Goal: Information Seeking & Learning: Learn about a topic

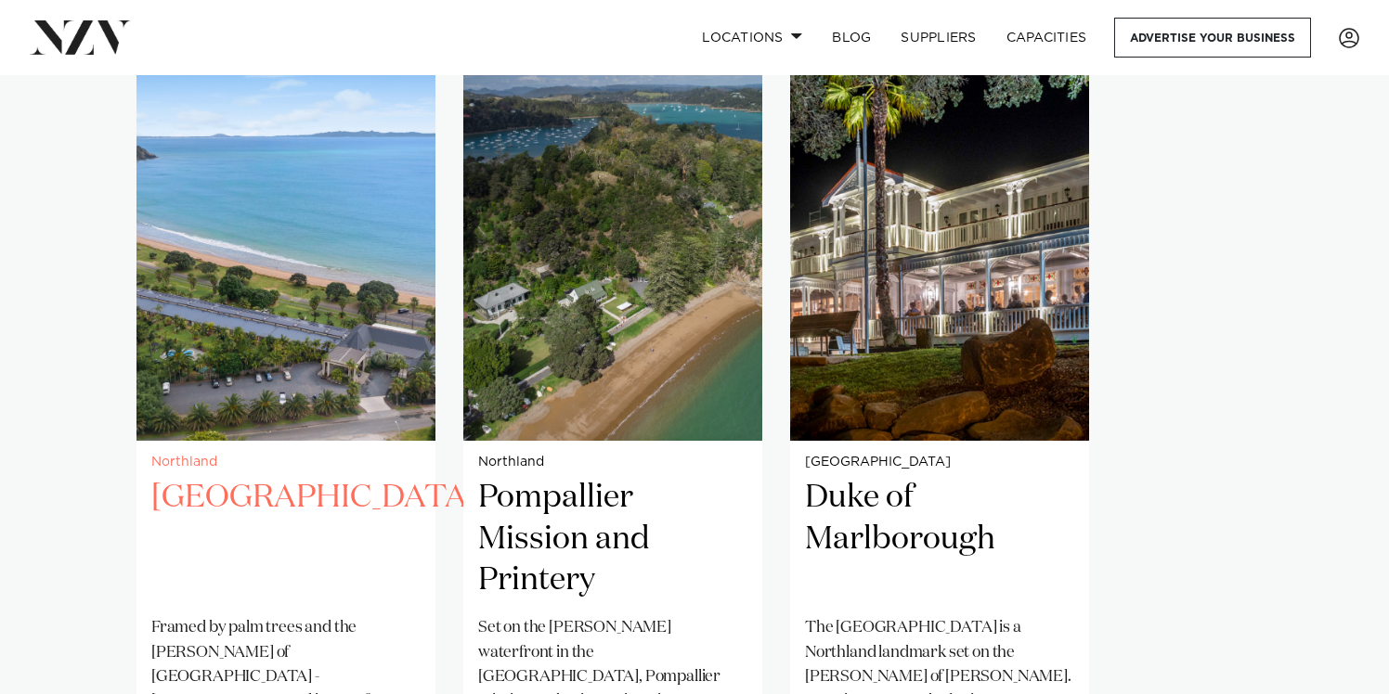
scroll to position [1465, 0]
click at [314, 476] on h2 "[GEOGRAPHIC_DATA]" at bounding box center [285, 538] width 269 height 125
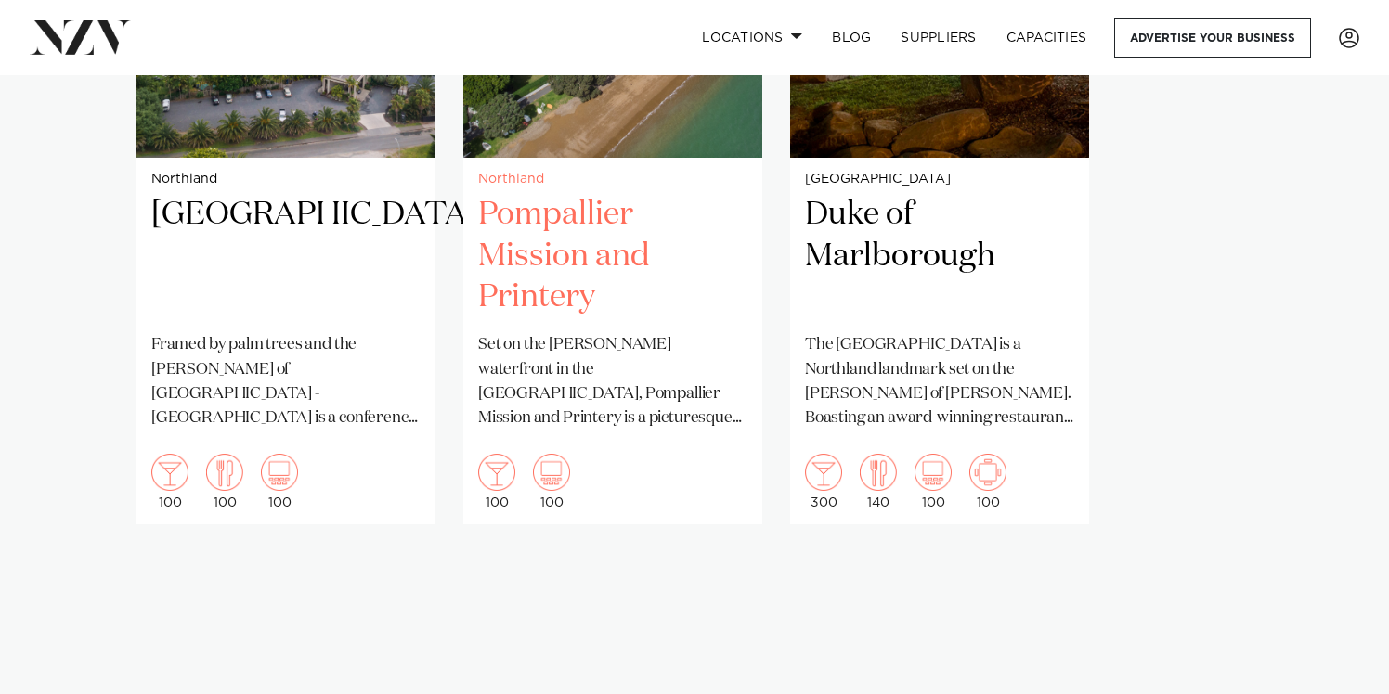
scroll to position [1762, 0]
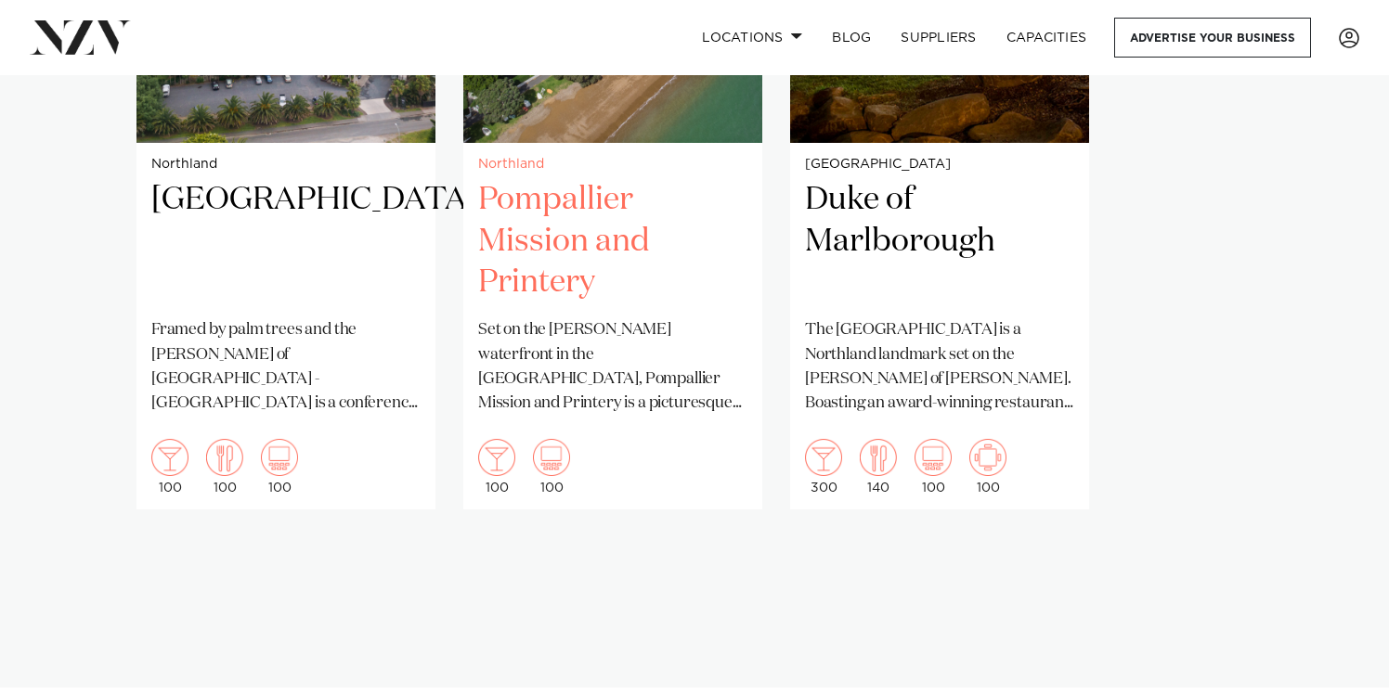
click at [578, 217] on h2 "Pompallier Mission and Printery" at bounding box center [612, 241] width 269 height 125
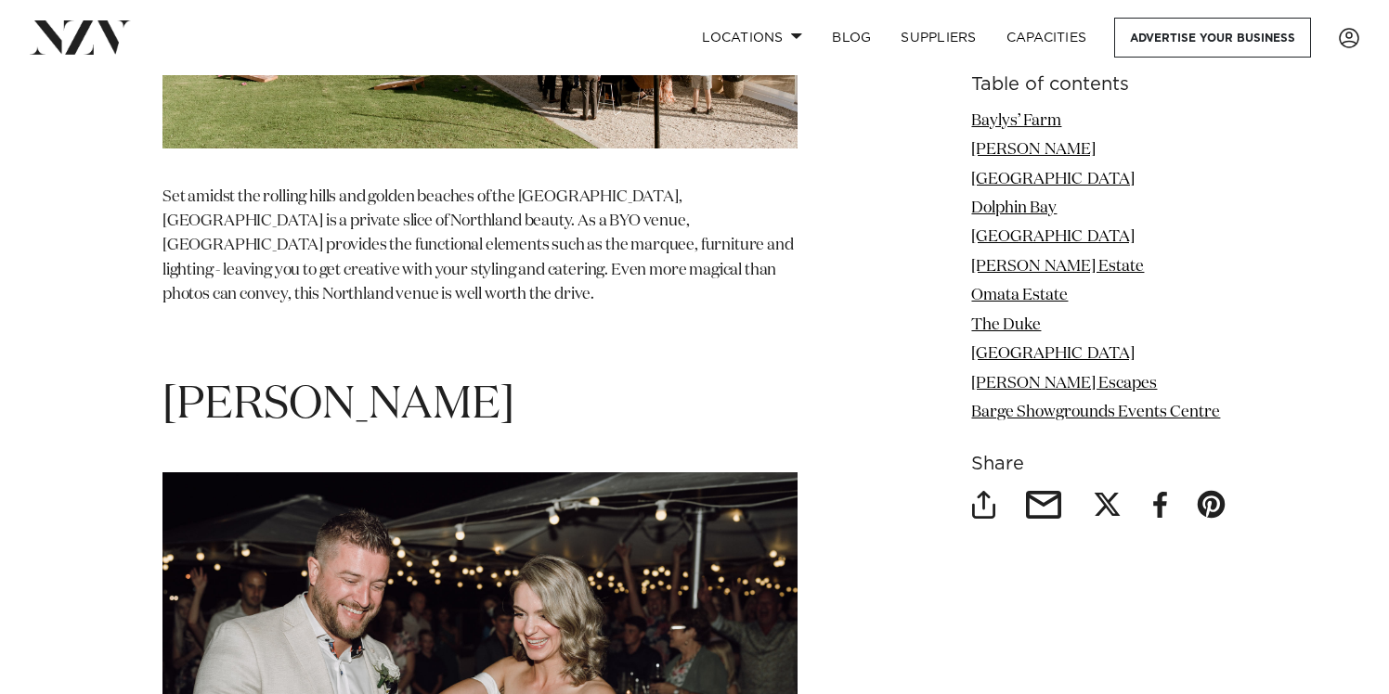
scroll to position [3075, 0]
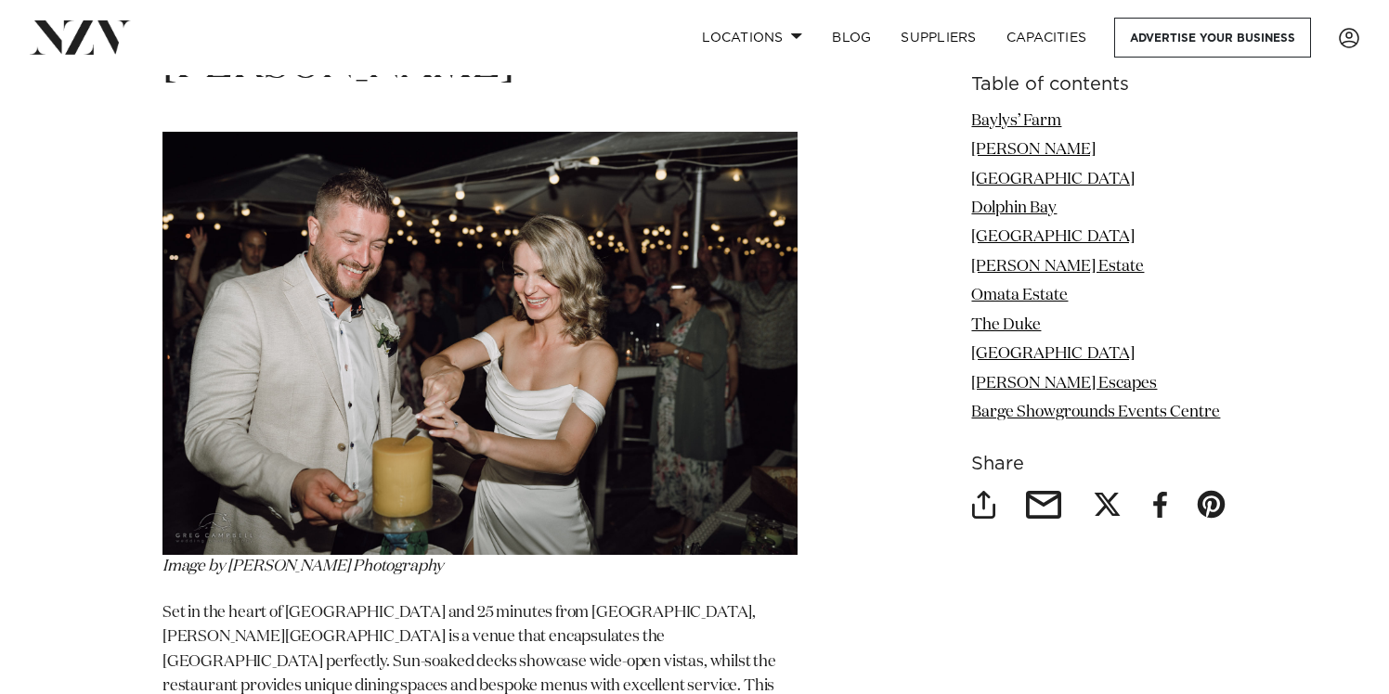
scroll to position [3189, 0]
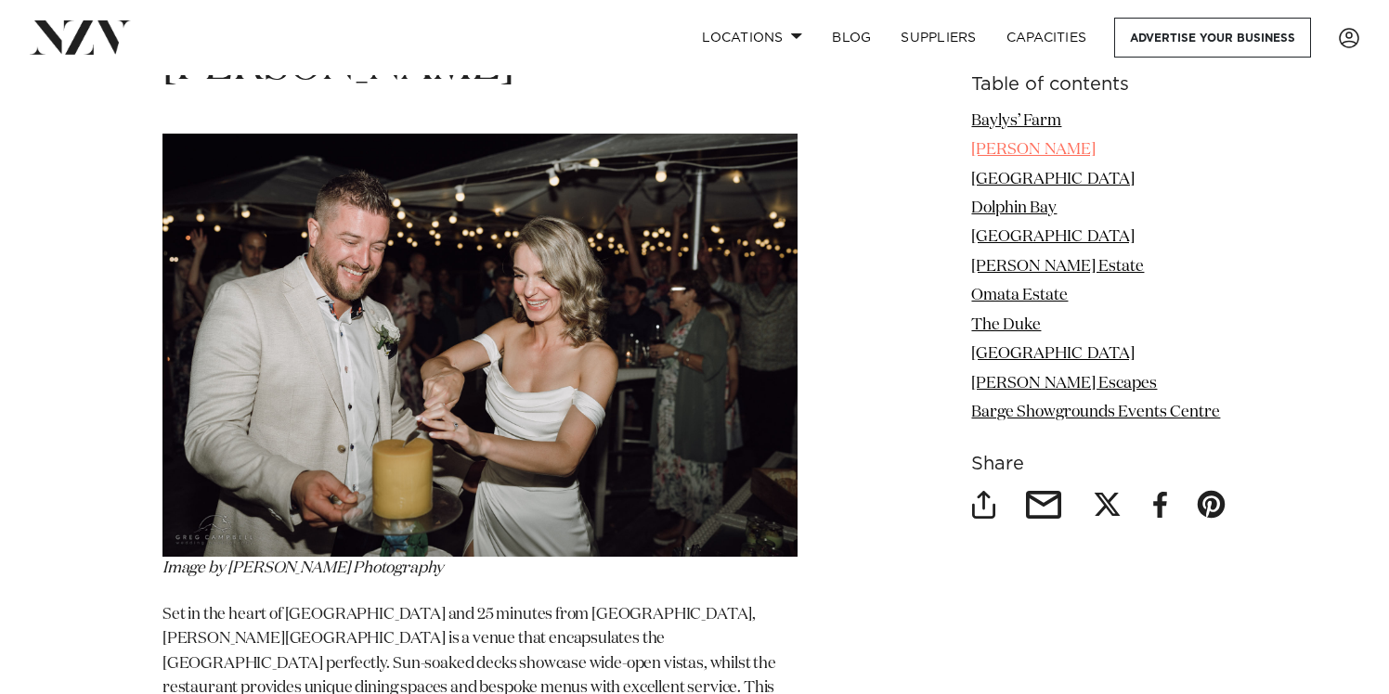
click at [1026, 152] on link "[PERSON_NAME]" at bounding box center [1033, 150] width 124 height 16
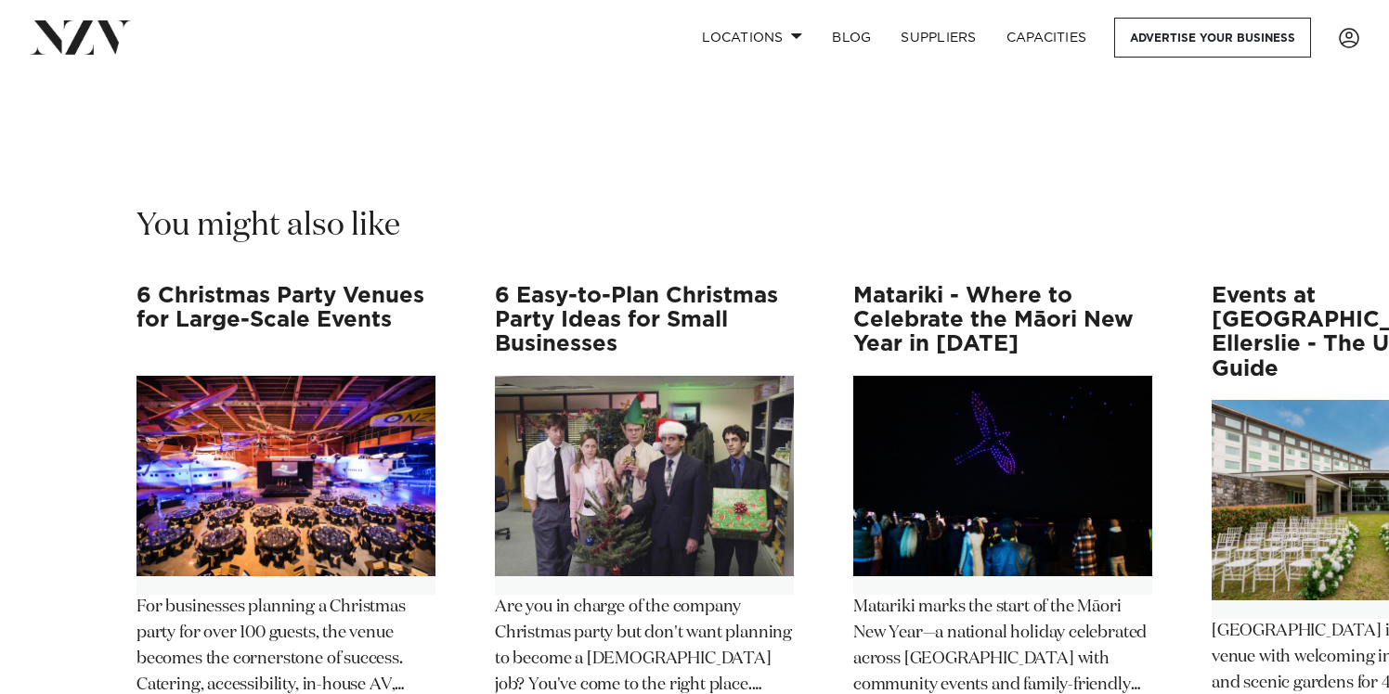
scroll to position [10355, 0]
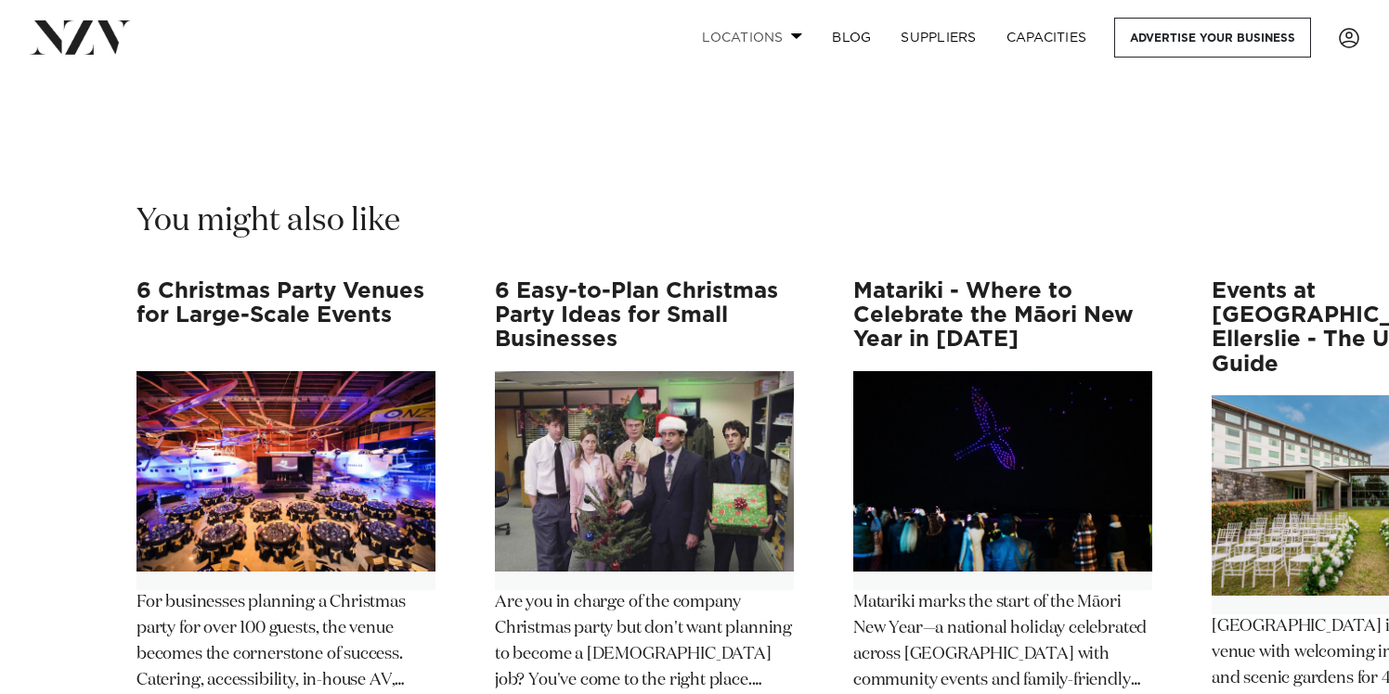
click at [786, 34] on link "Locations" at bounding box center [752, 38] width 130 height 40
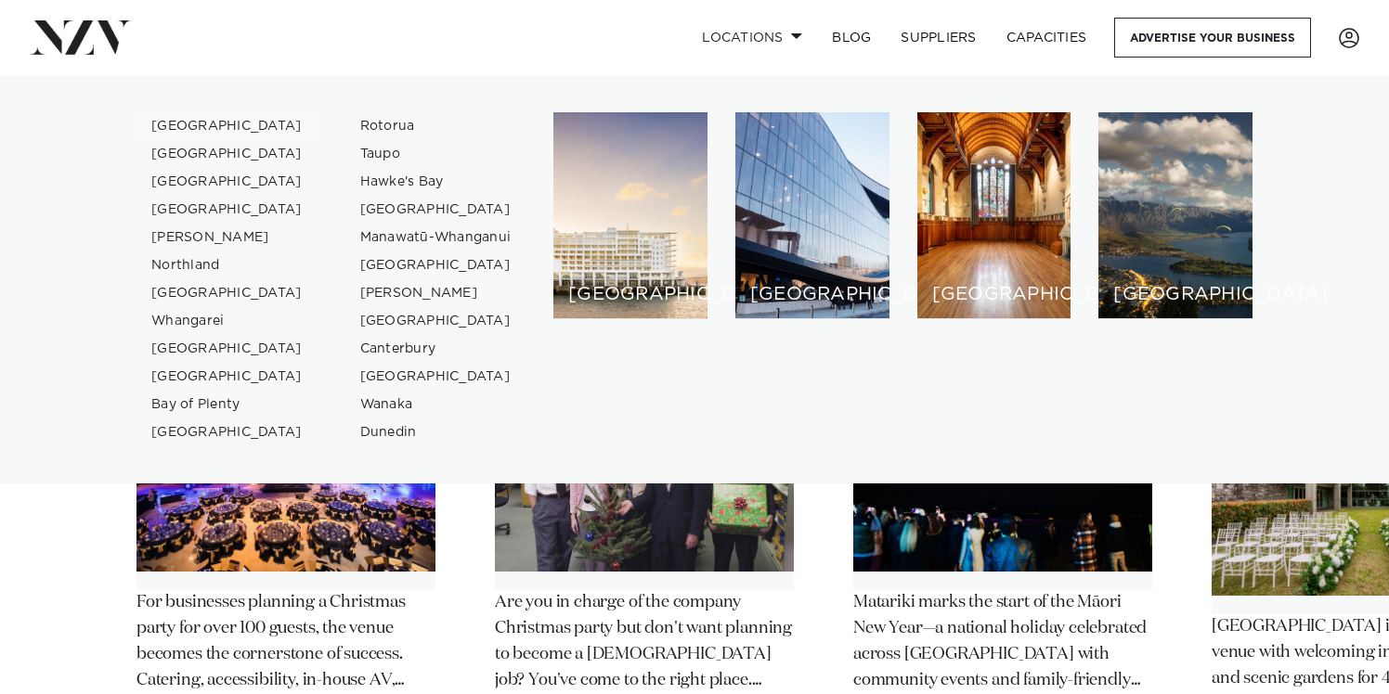
click at [185, 126] on link "[GEOGRAPHIC_DATA]" at bounding box center [226, 126] width 181 height 28
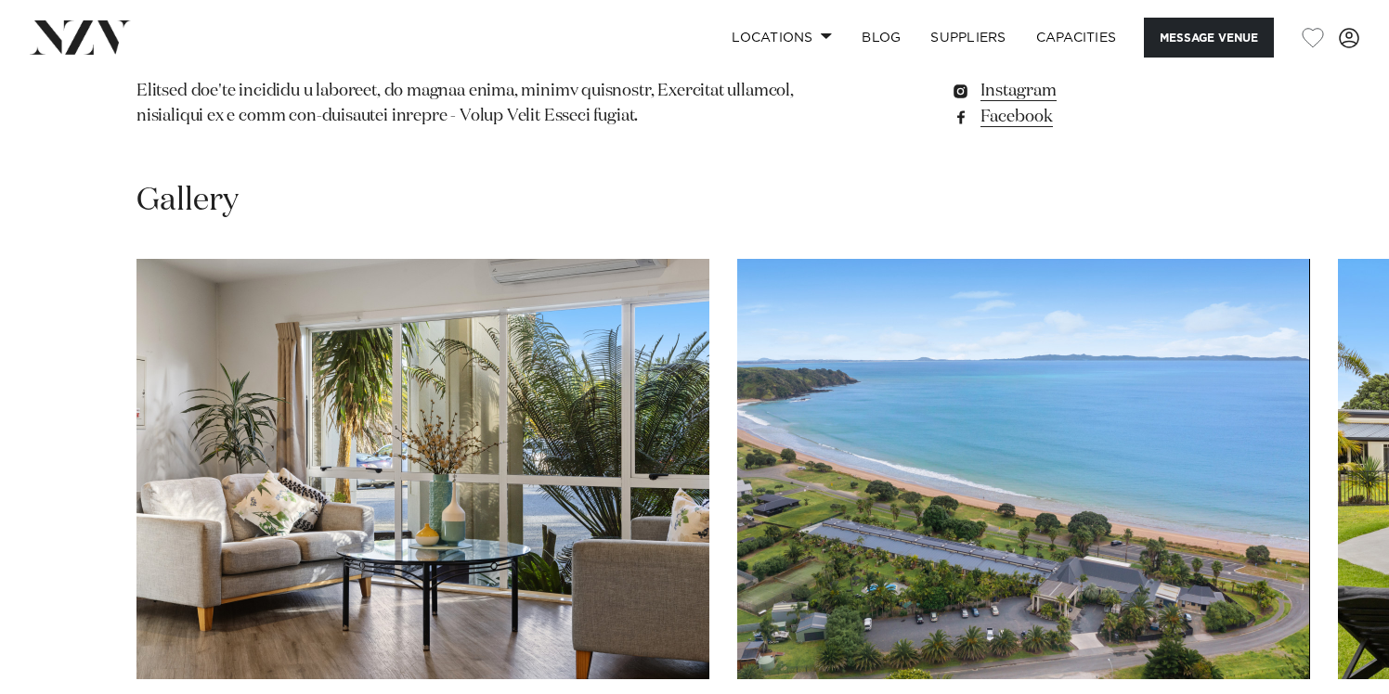
scroll to position [1662, 0]
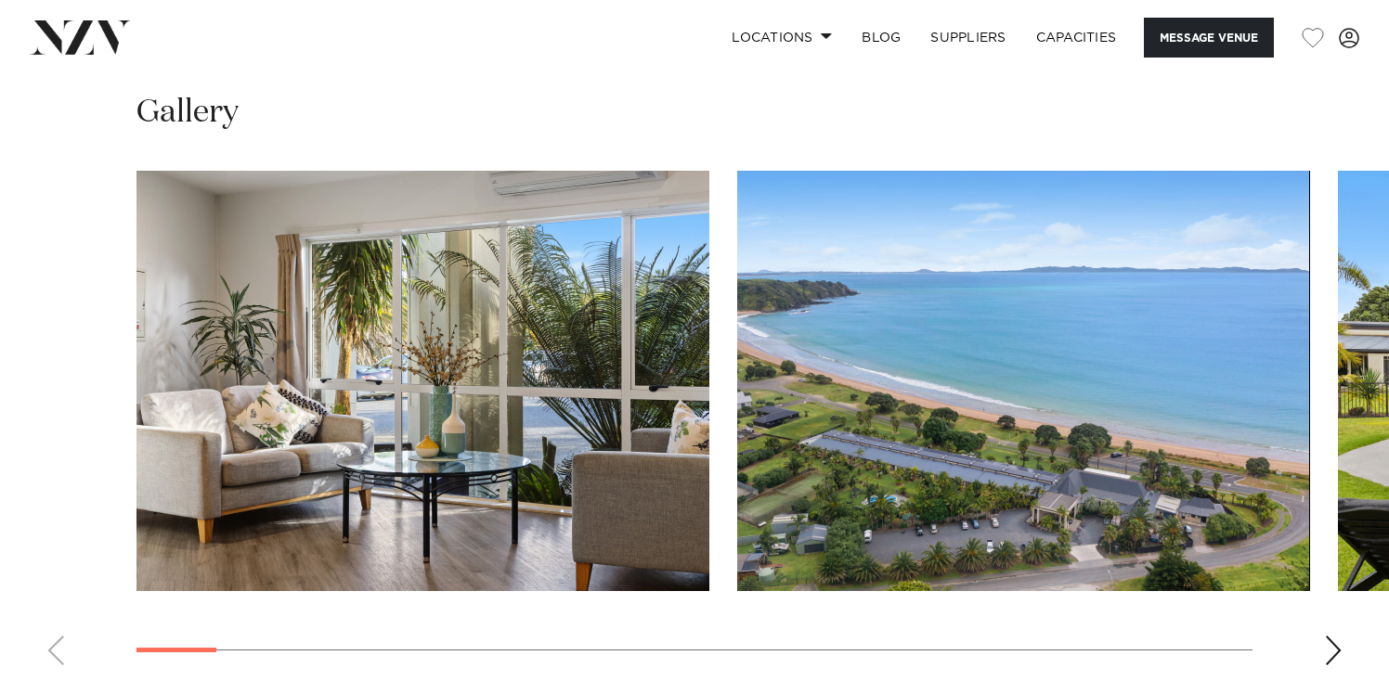
click at [1326, 636] on div "Next slide" at bounding box center [1333, 651] width 19 height 30
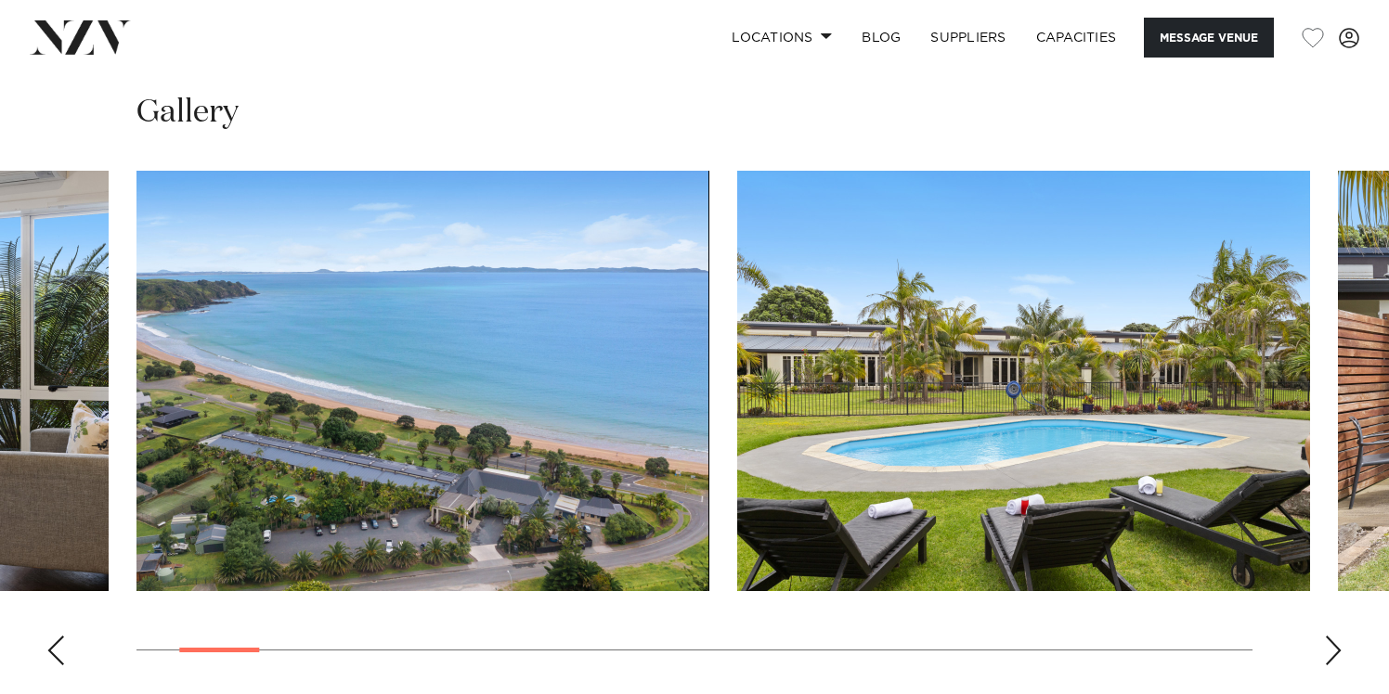
click at [1326, 636] on div "Next slide" at bounding box center [1333, 651] width 19 height 30
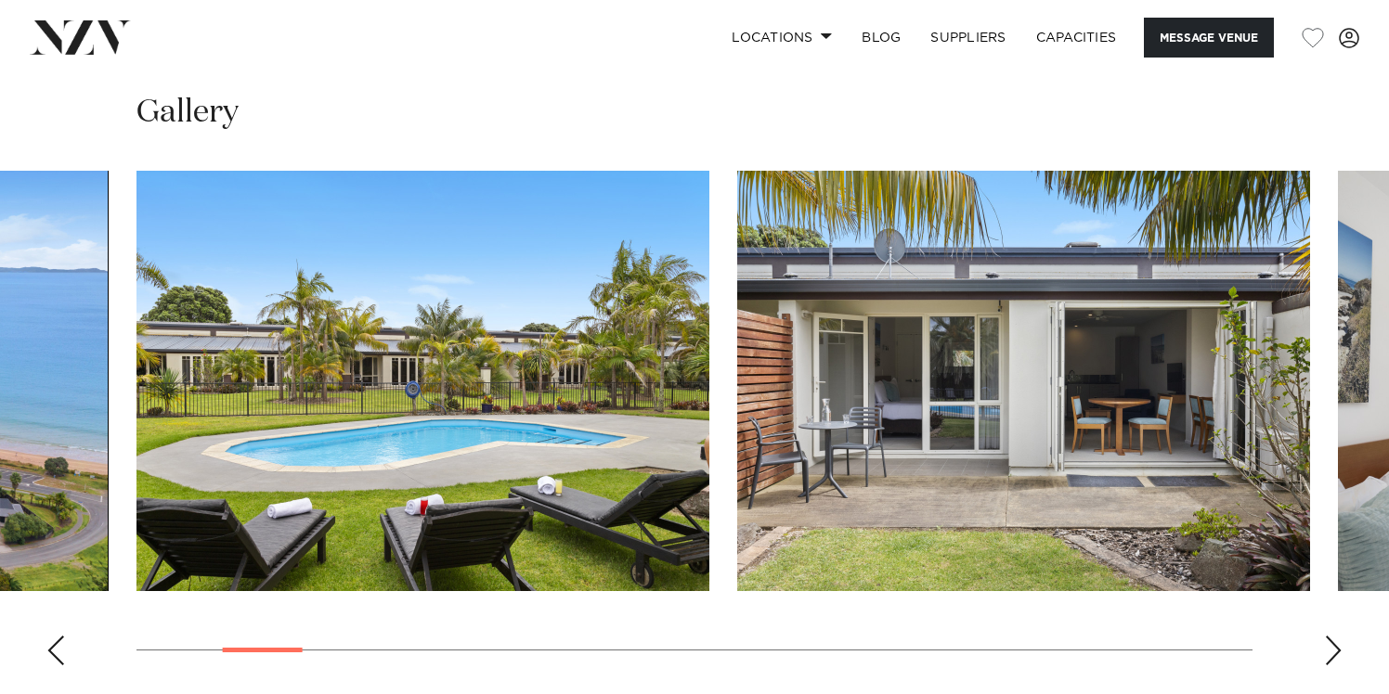
click at [1326, 636] on div "Next slide" at bounding box center [1333, 651] width 19 height 30
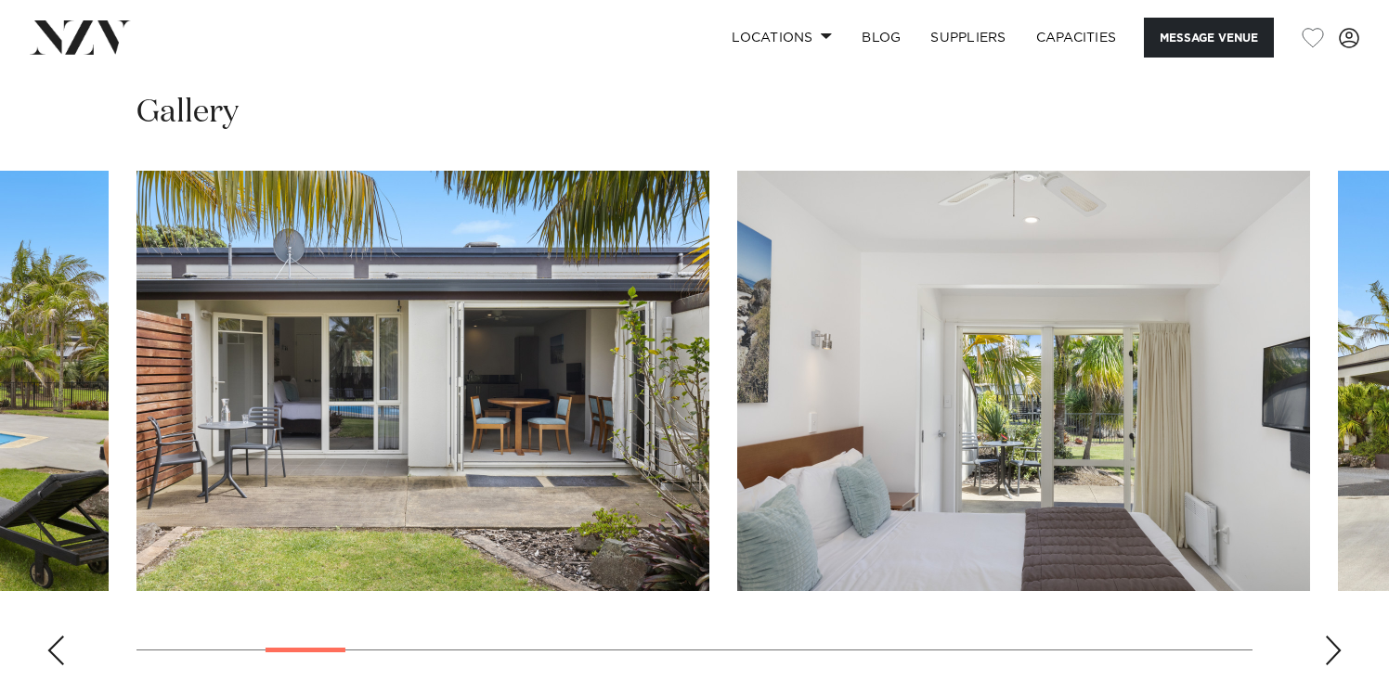
click at [1326, 636] on div "Next slide" at bounding box center [1333, 651] width 19 height 30
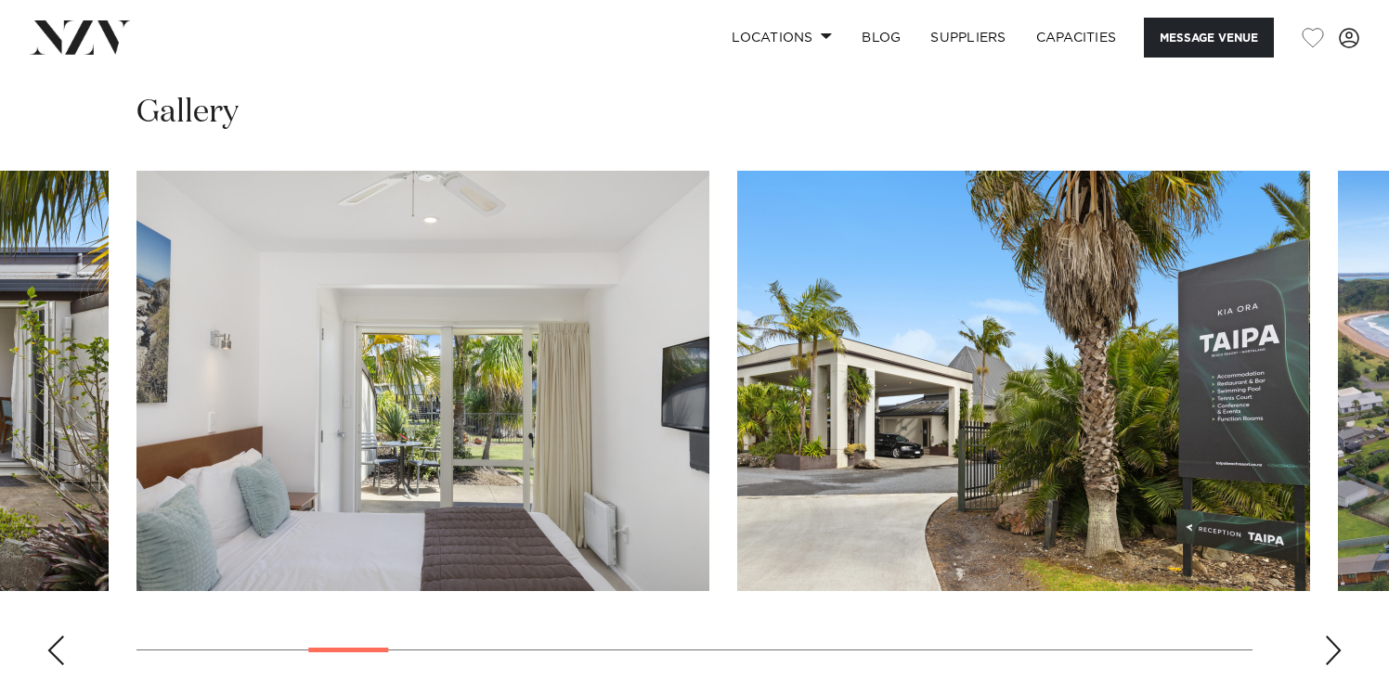
click at [1326, 636] on div "Next slide" at bounding box center [1333, 651] width 19 height 30
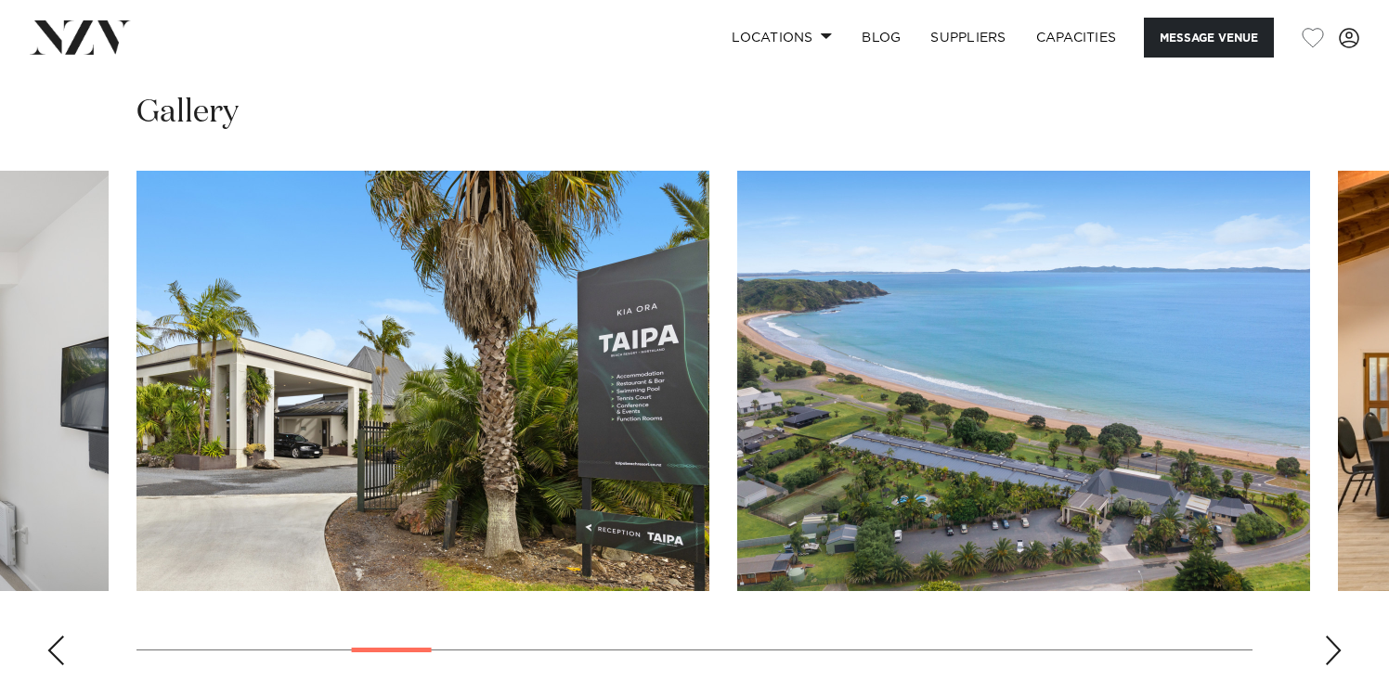
click at [1326, 636] on div "Next slide" at bounding box center [1333, 651] width 19 height 30
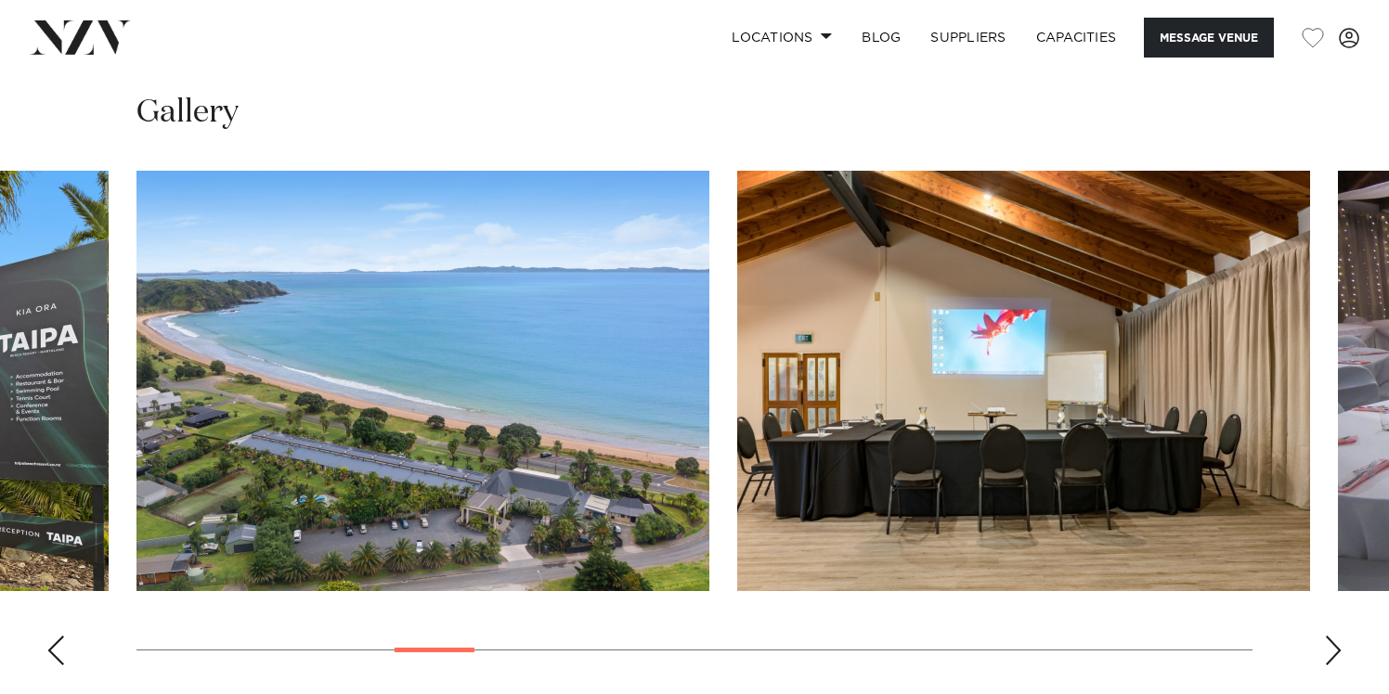
click at [1326, 636] on div "Next slide" at bounding box center [1333, 651] width 19 height 30
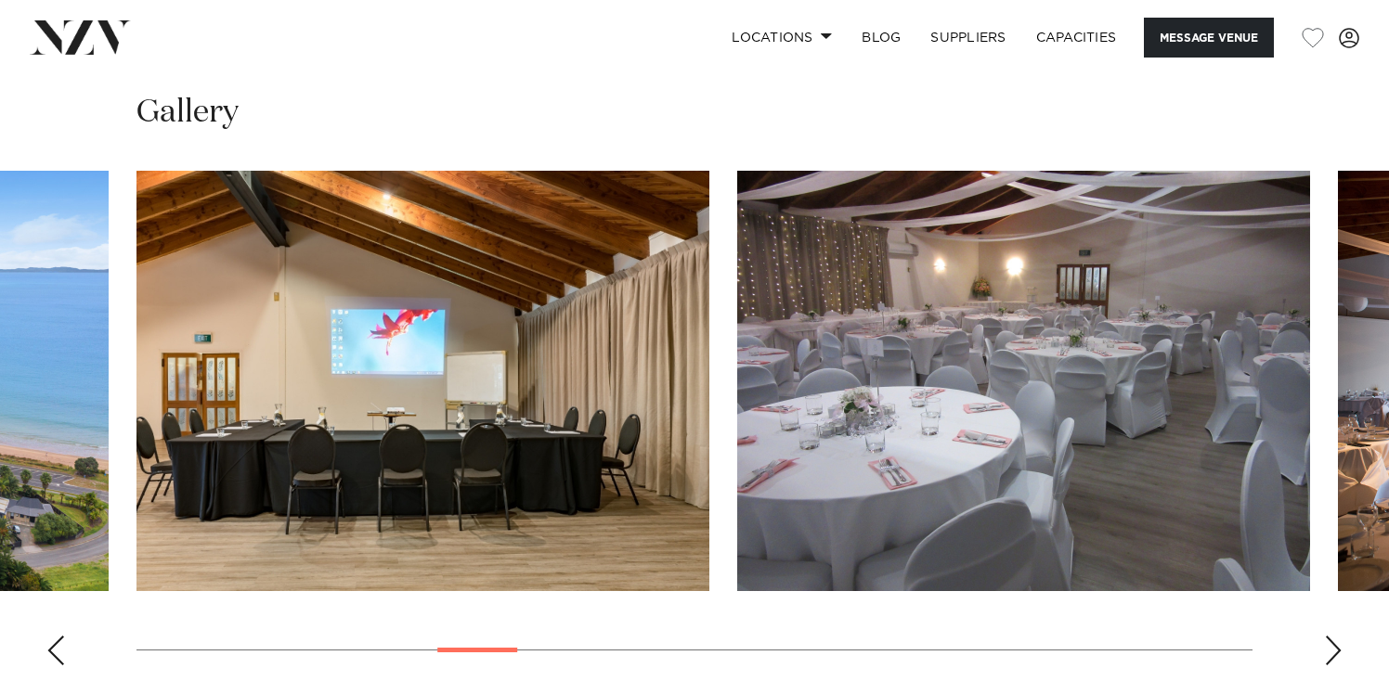
click at [1326, 636] on div "Next slide" at bounding box center [1333, 651] width 19 height 30
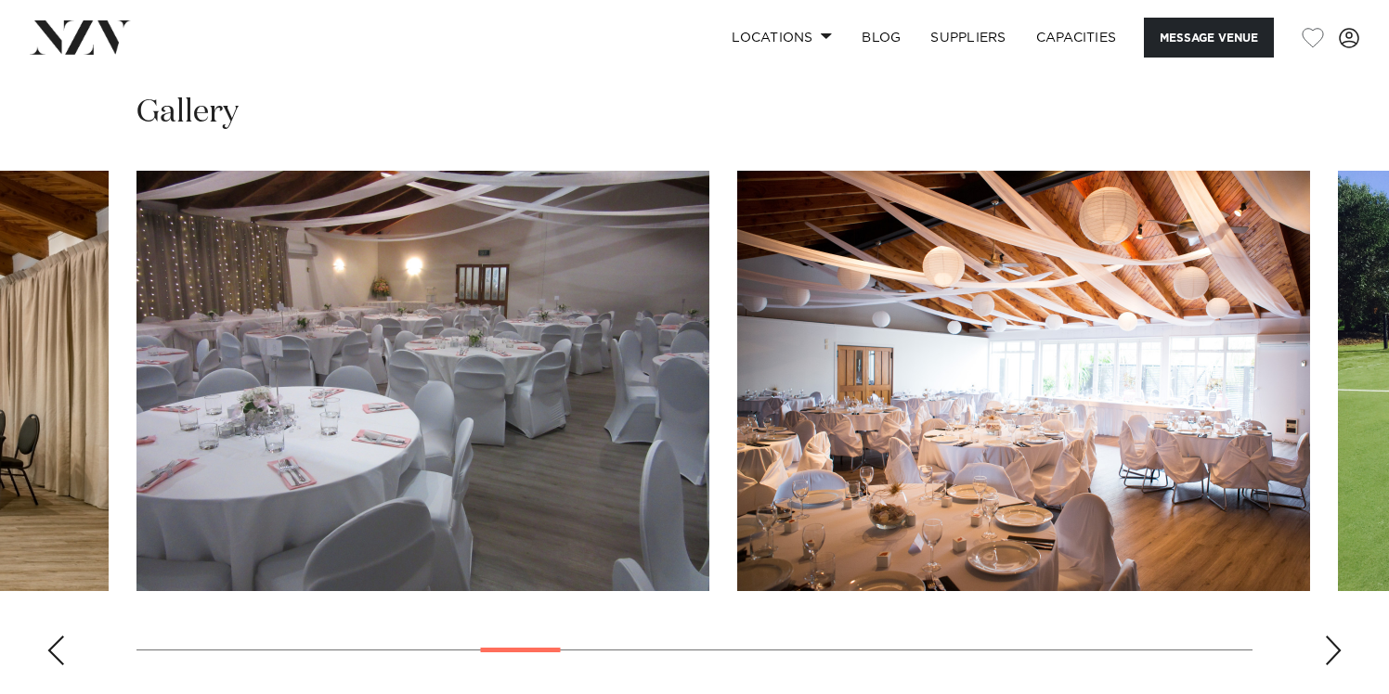
click at [1326, 636] on div "Next slide" at bounding box center [1333, 651] width 19 height 30
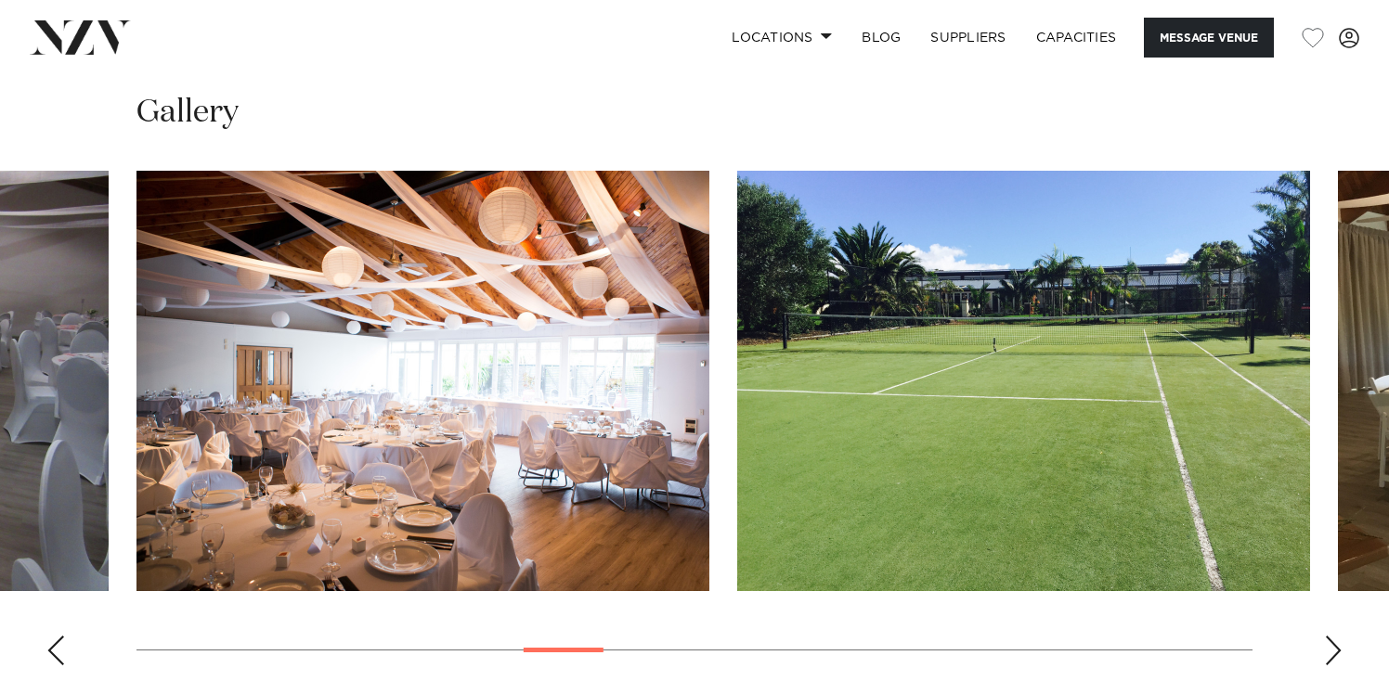
click at [1326, 636] on div "Next slide" at bounding box center [1333, 651] width 19 height 30
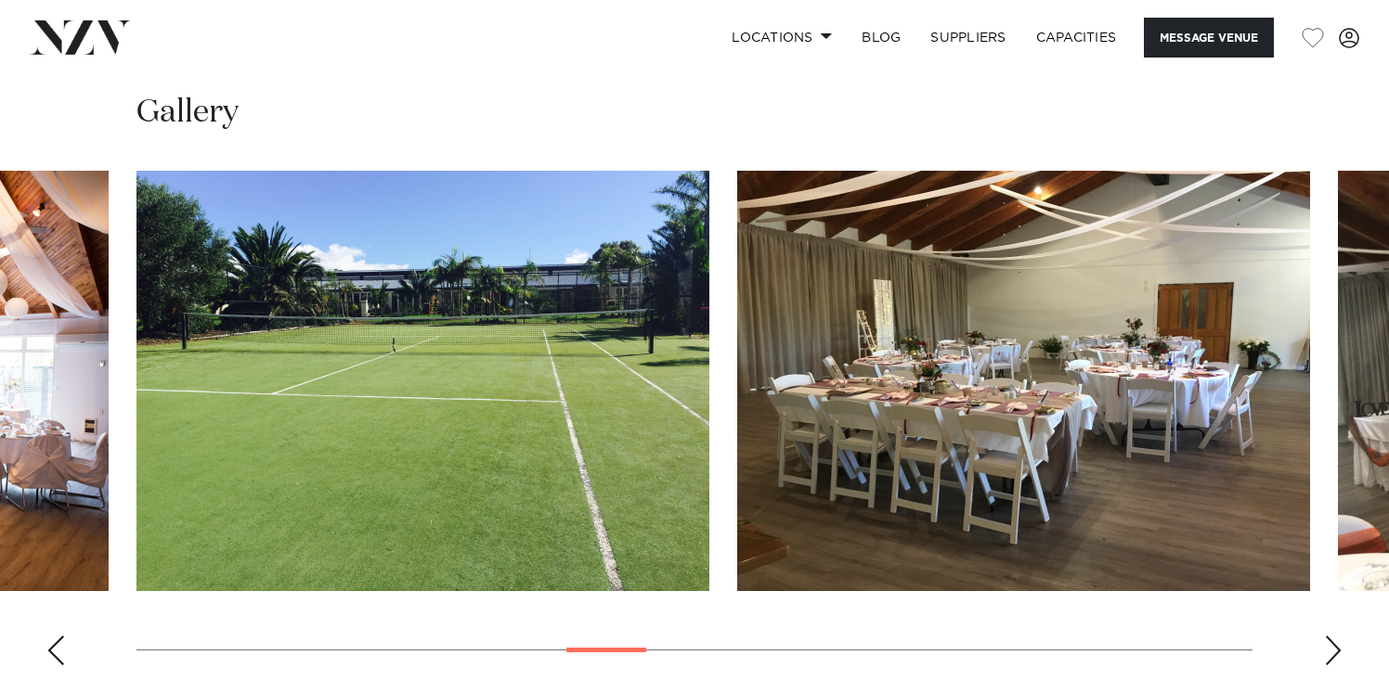
click at [1326, 636] on div "Next slide" at bounding box center [1333, 651] width 19 height 30
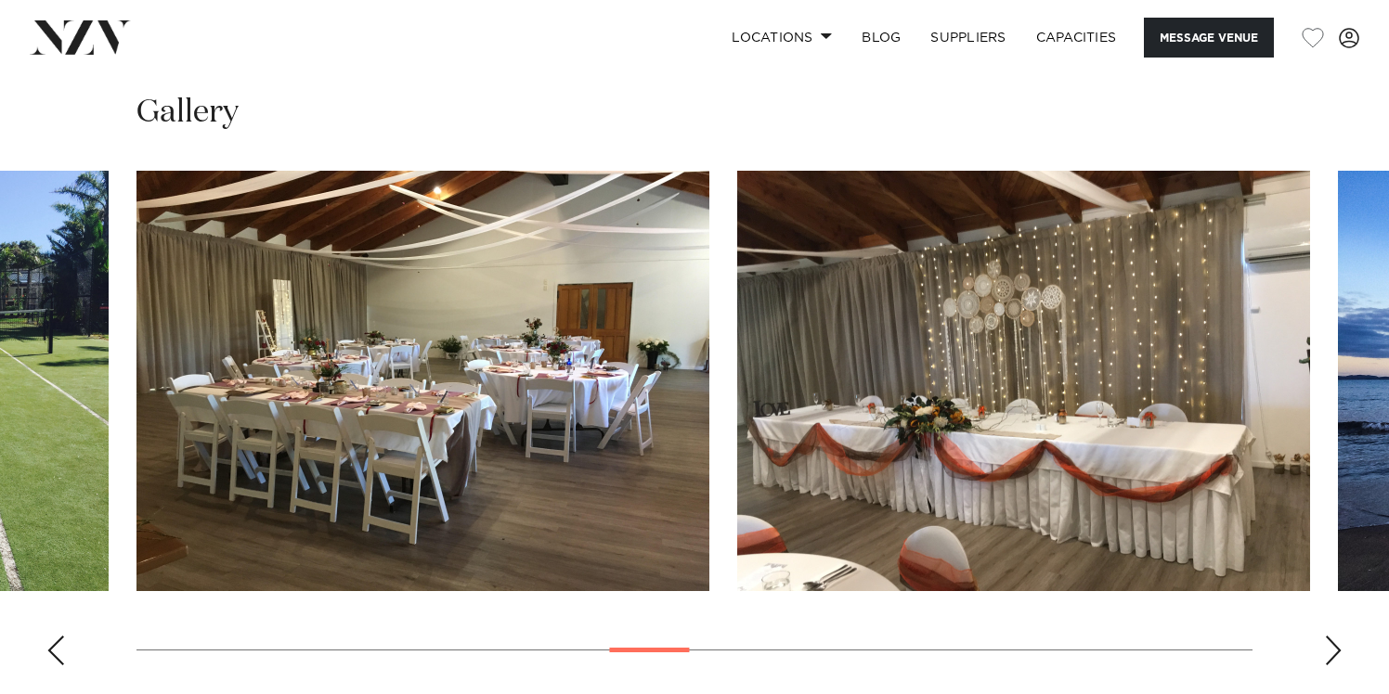
click at [1326, 636] on div "Next slide" at bounding box center [1333, 651] width 19 height 30
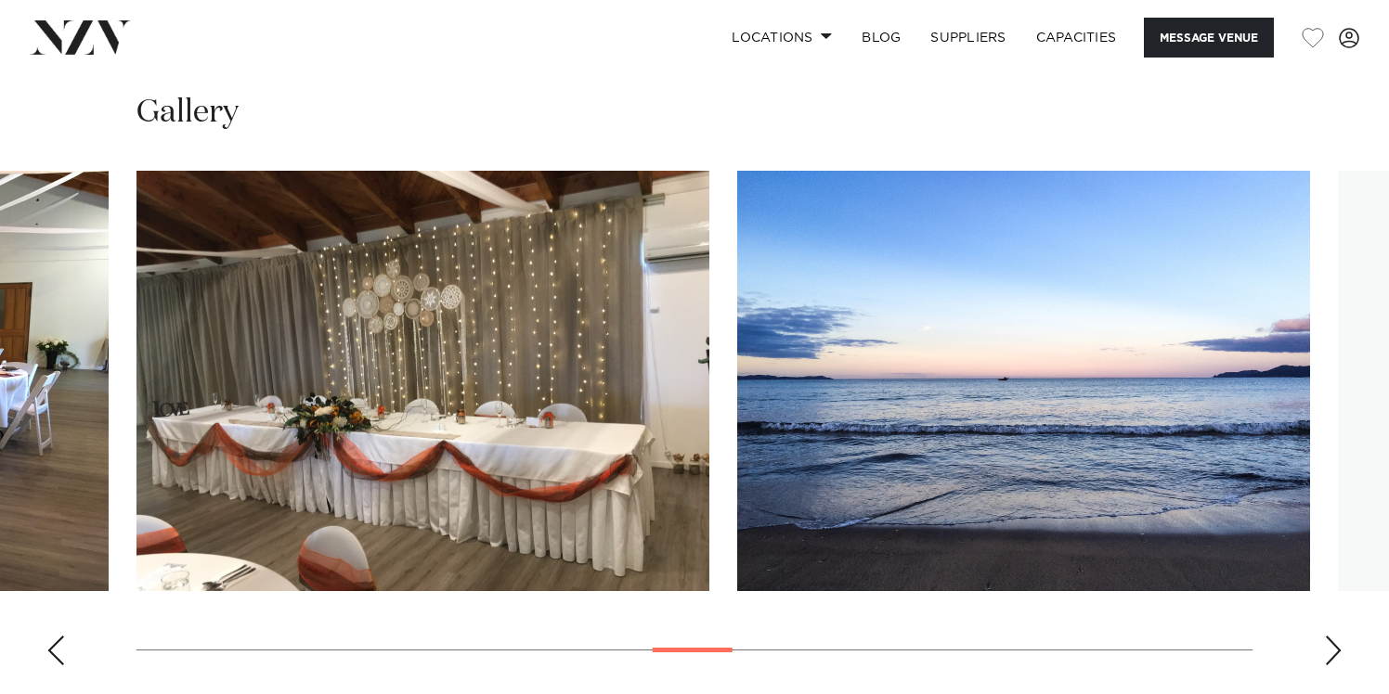
click at [1326, 636] on div "Next slide" at bounding box center [1333, 651] width 19 height 30
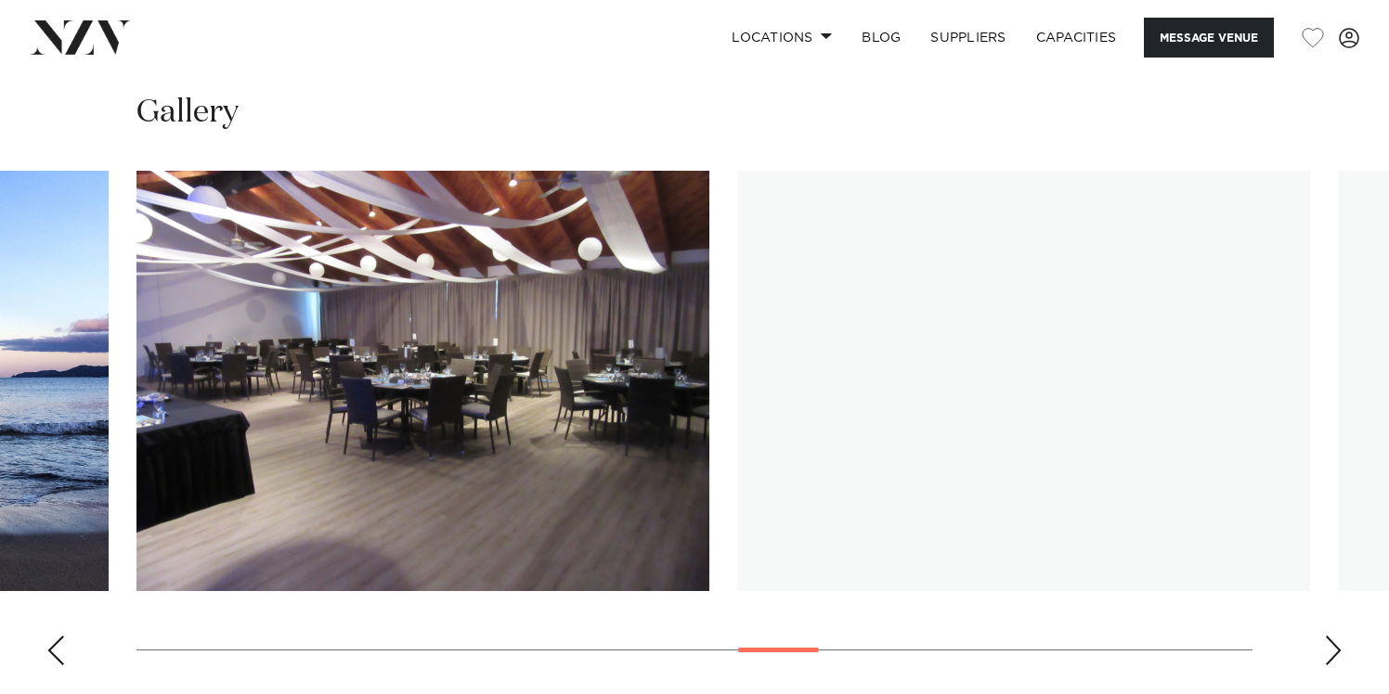
click at [1326, 636] on div "Next slide" at bounding box center [1333, 651] width 19 height 30
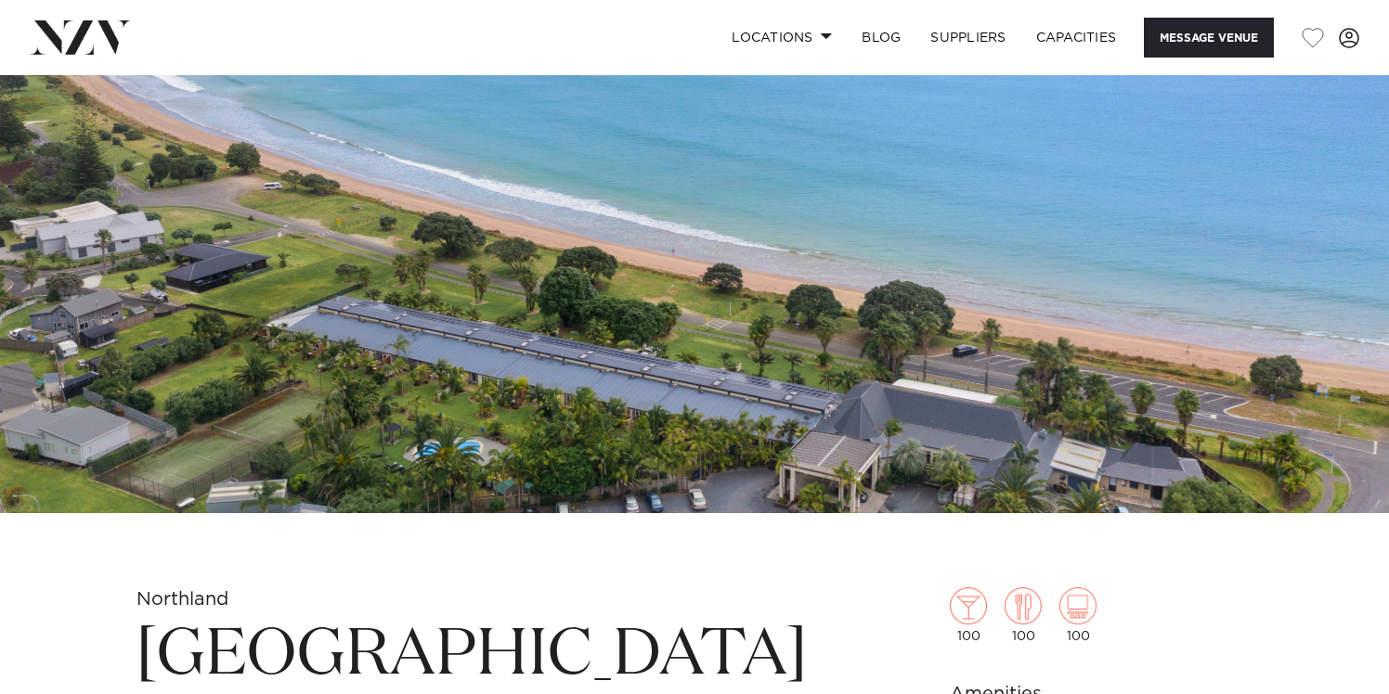
scroll to position [0, 0]
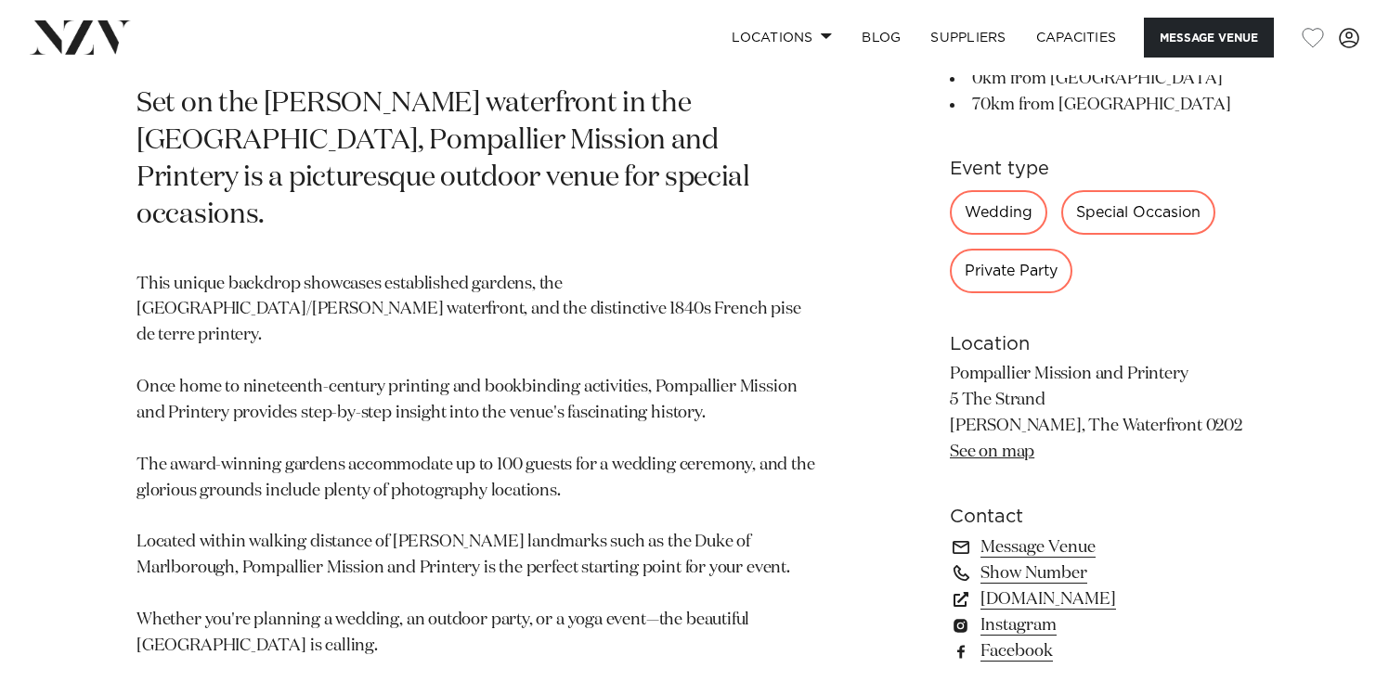
scroll to position [992, 0]
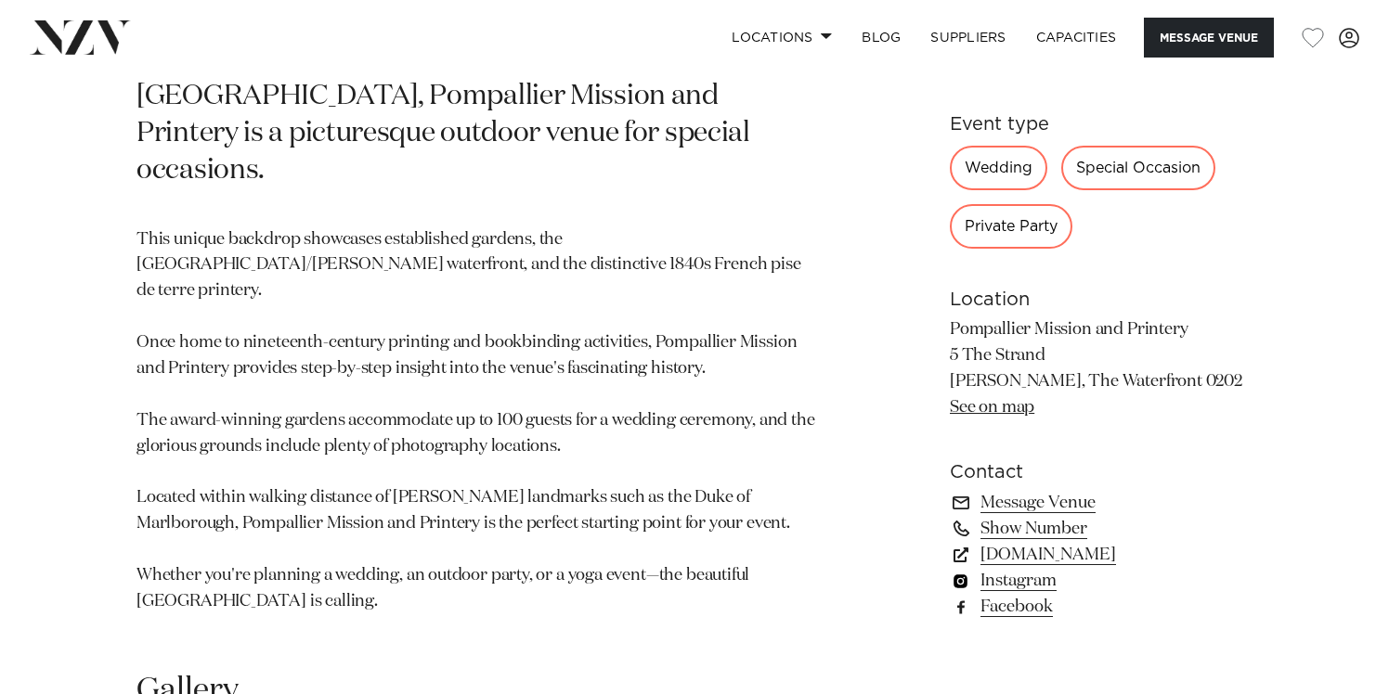
click at [999, 576] on link "Instagram" at bounding box center [1101, 581] width 303 height 26
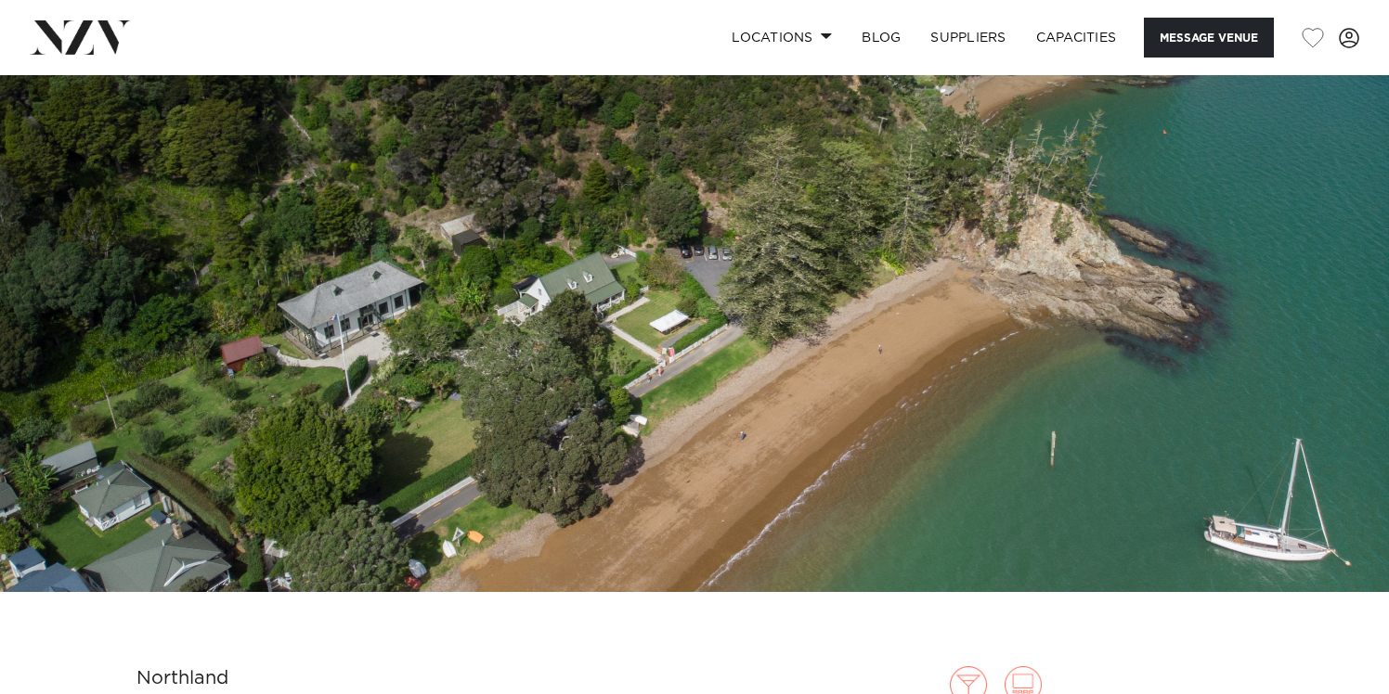
scroll to position [0, 0]
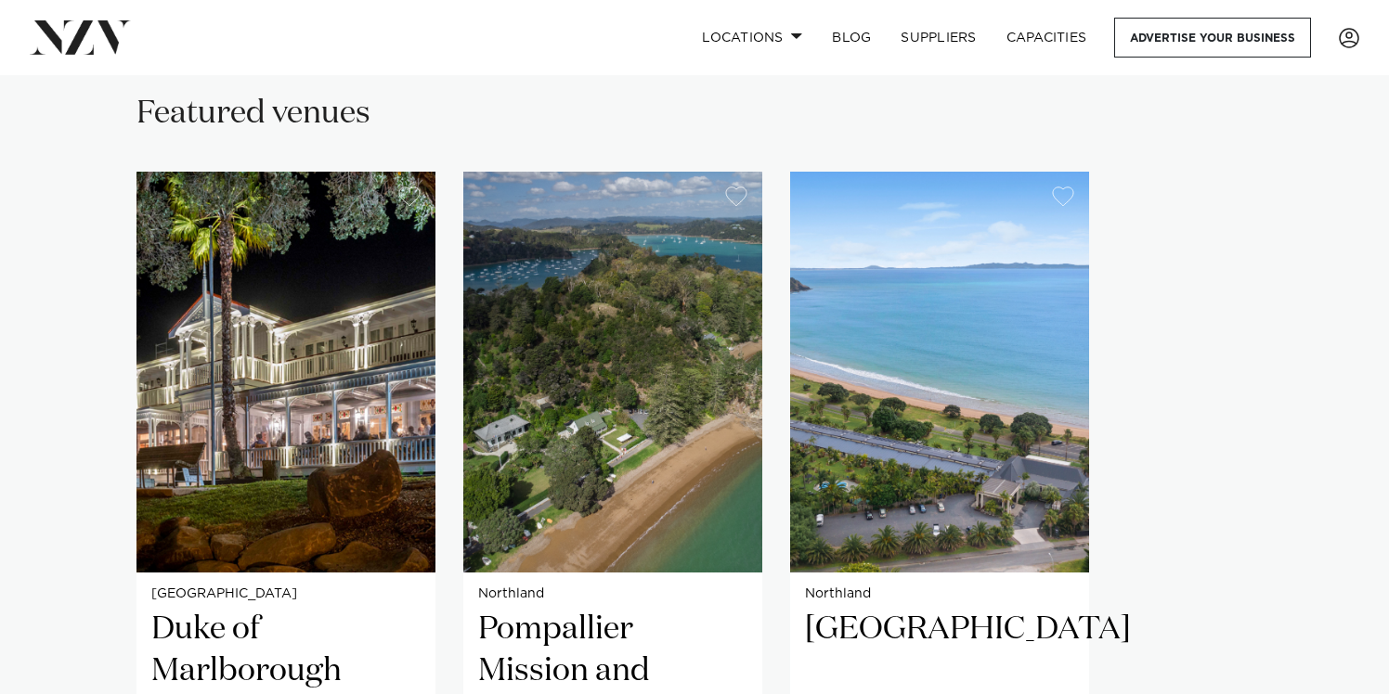
click at [1172, 257] on div "Bay of Islands Duke of Marlborough The Duke of Marlborough Hotel is a Northland…" at bounding box center [694, 556] width 1116 height 768
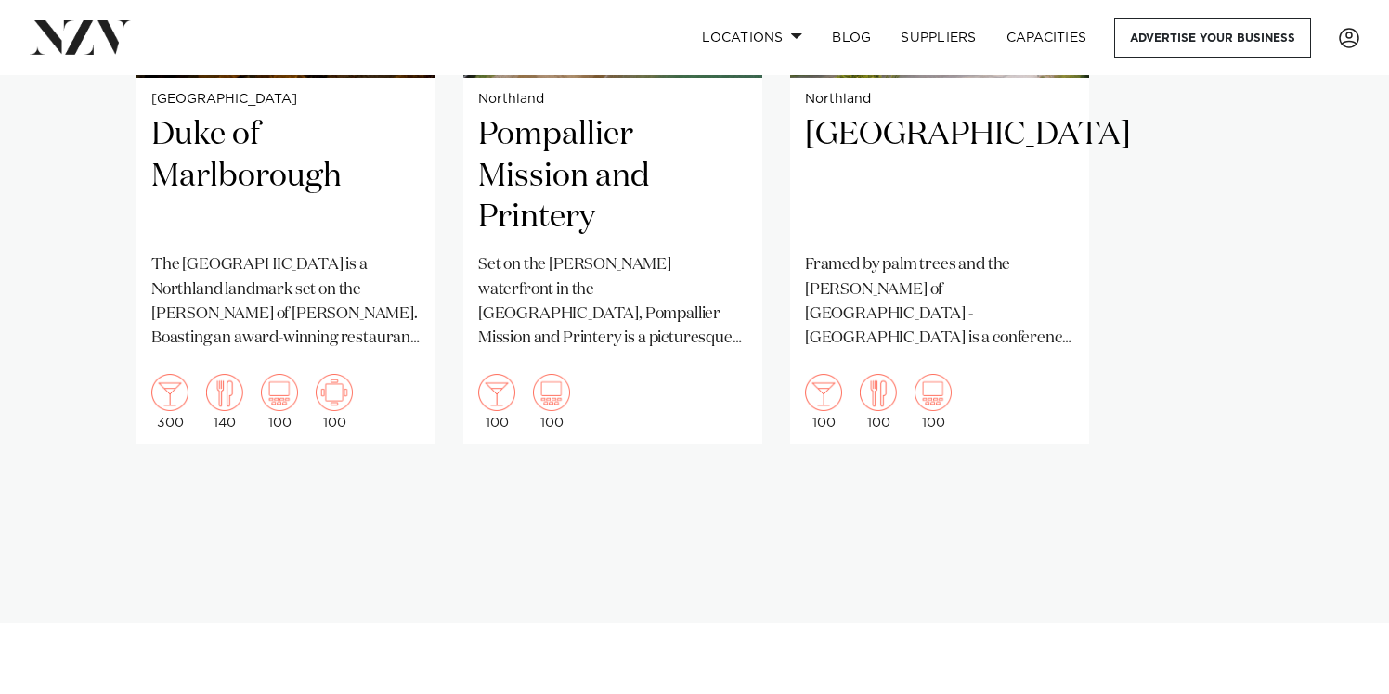
scroll to position [1848, 0]
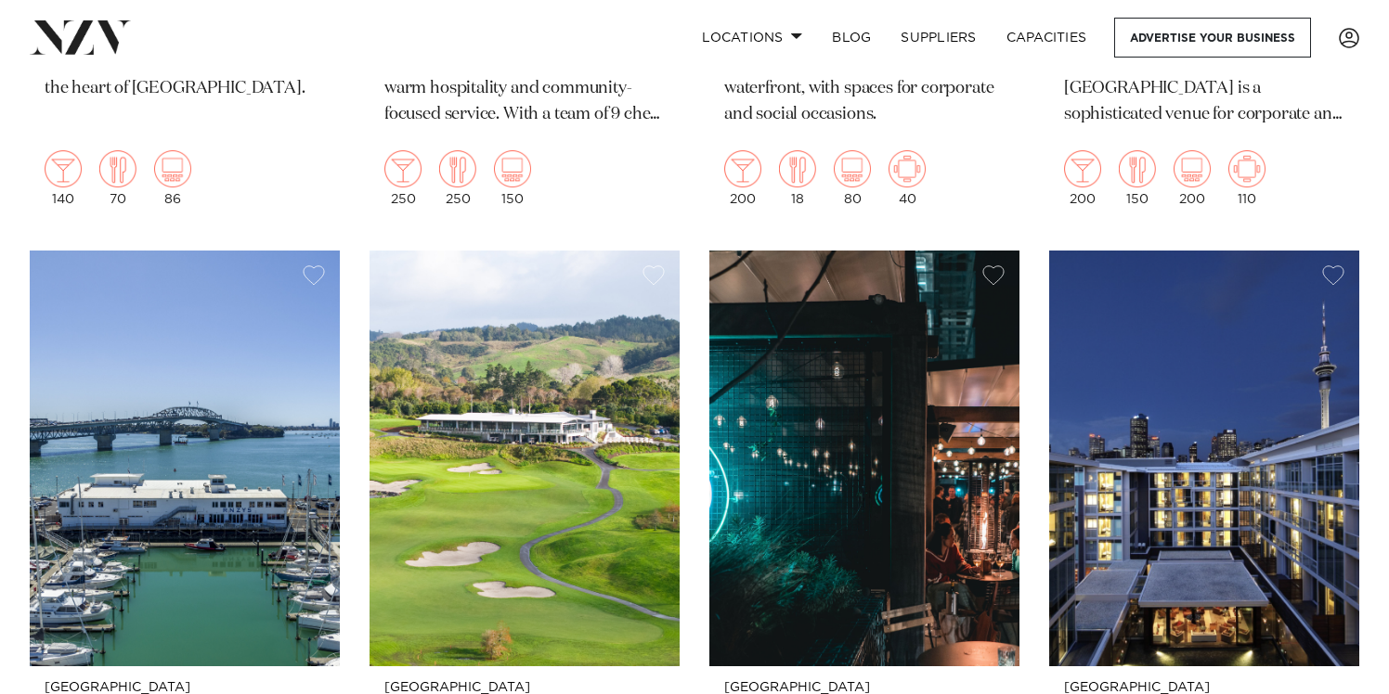
scroll to position [4752, 0]
